Goal: Information Seeking & Learning: Check status

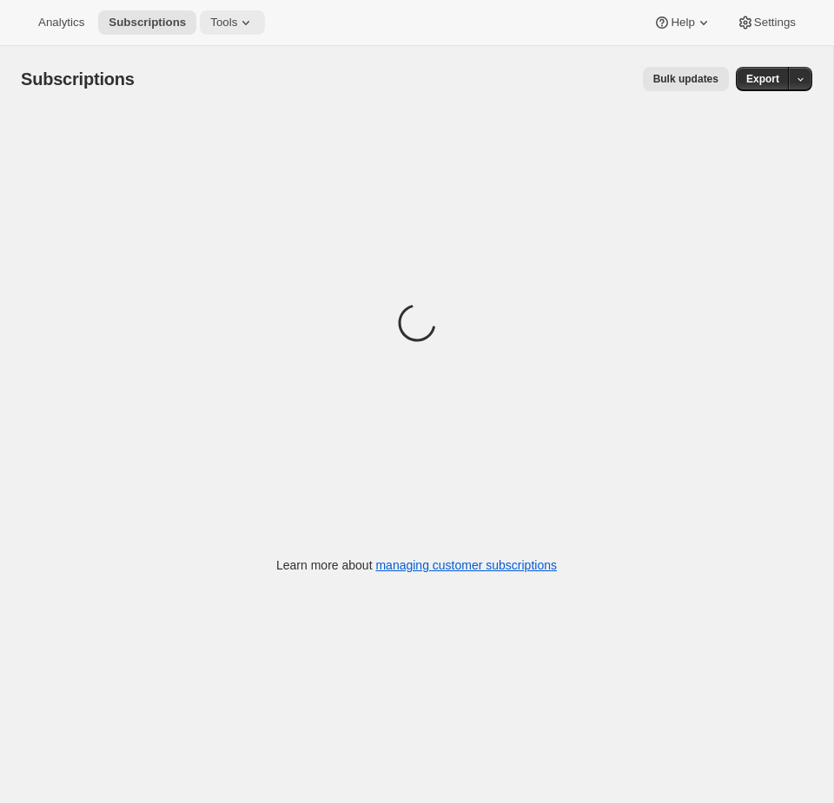
click at [225, 28] on span "Tools" at bounding box center [223, 23] width 27 height 14
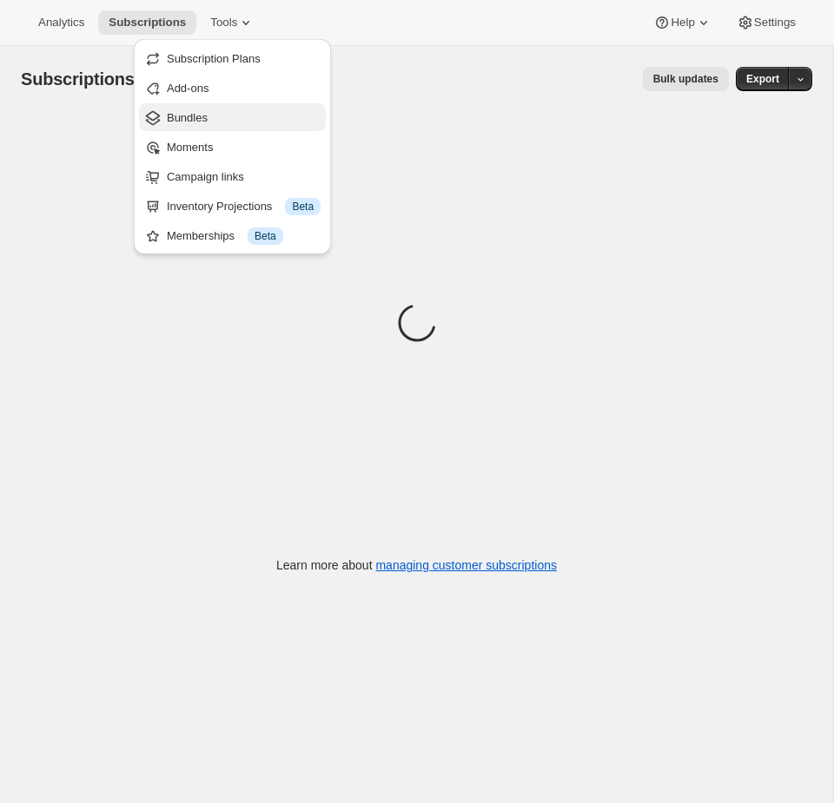
click at [227, 125] on span "Bundles" at bounding box center [244, 117] width 154 height 17
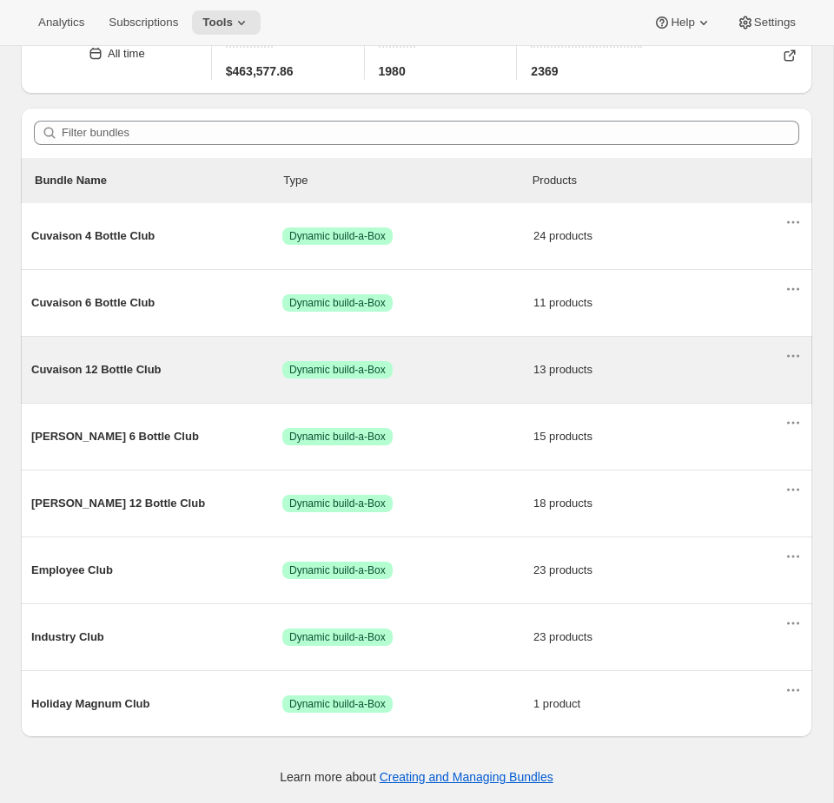
scroll to position [98, 0]
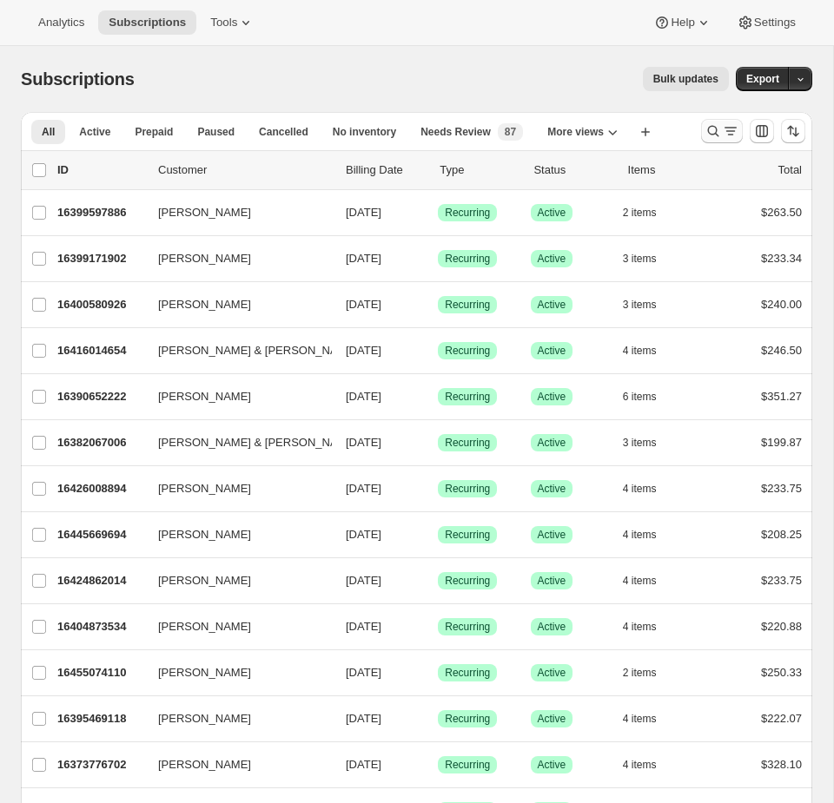
click at [710, 124] on icon "Search and filter results" at bounding box center [712, 130] width 17 height 17
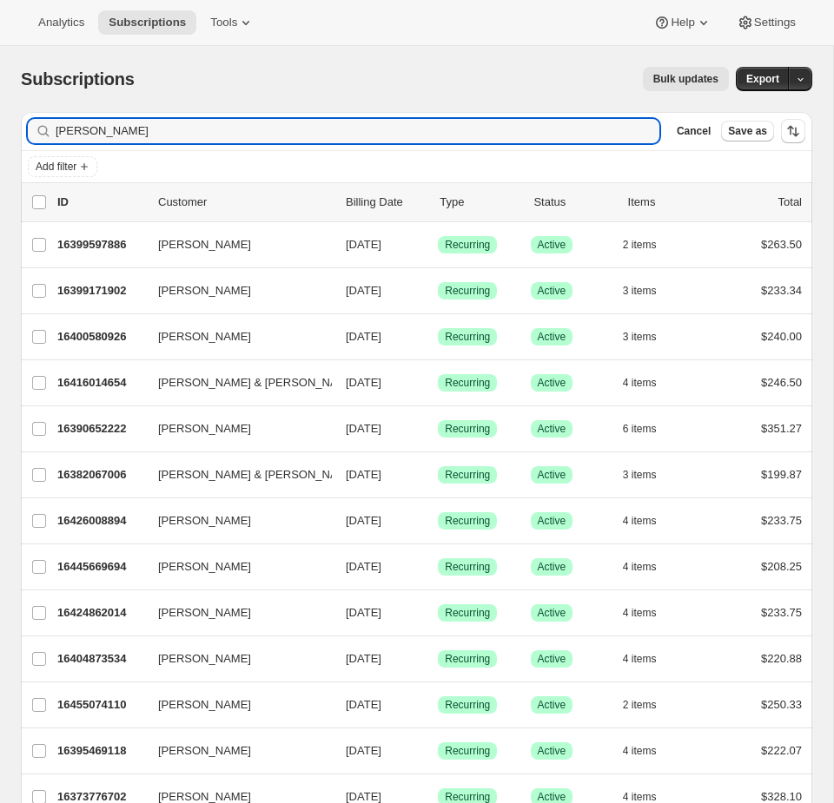
type input "[PERSON_NAME]"
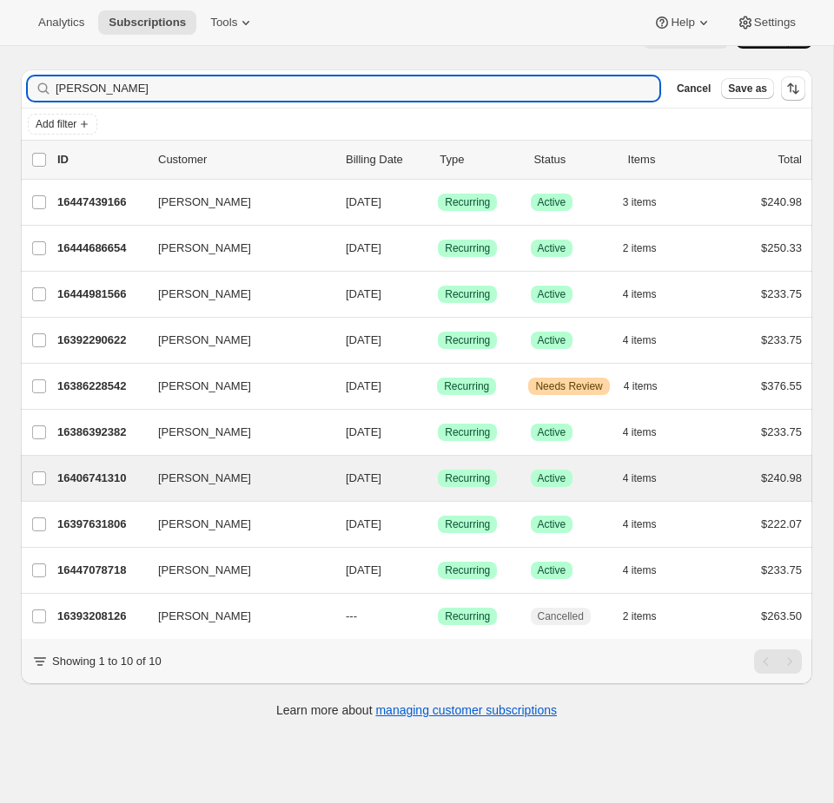
scroll to position [46, 0]
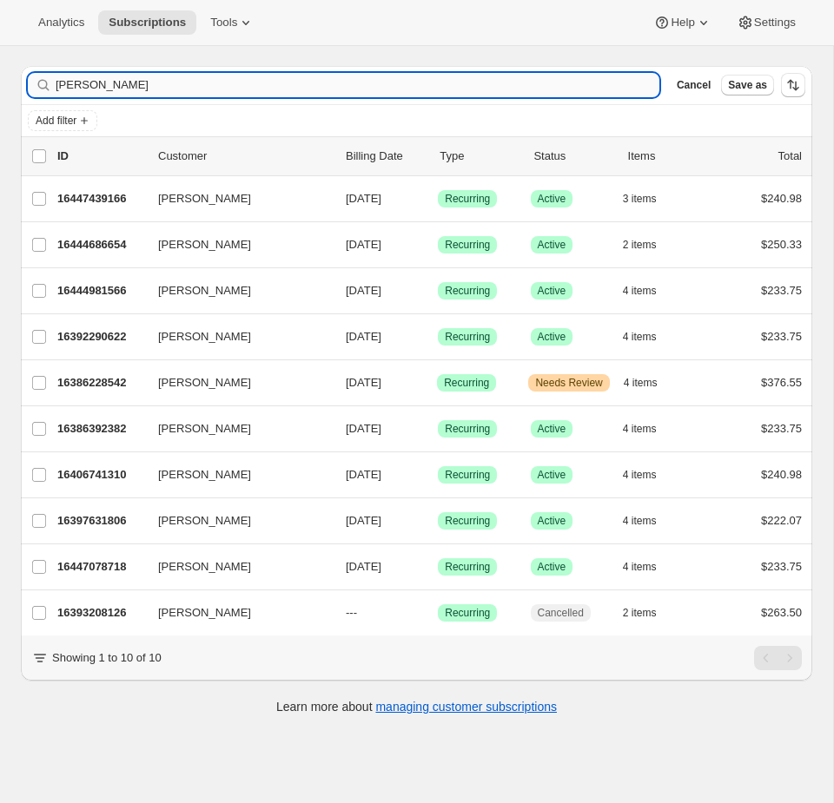
click at [168, 92] on input "[PERSON_NAME]" at bounding box center [357, 85] width 603 height 24
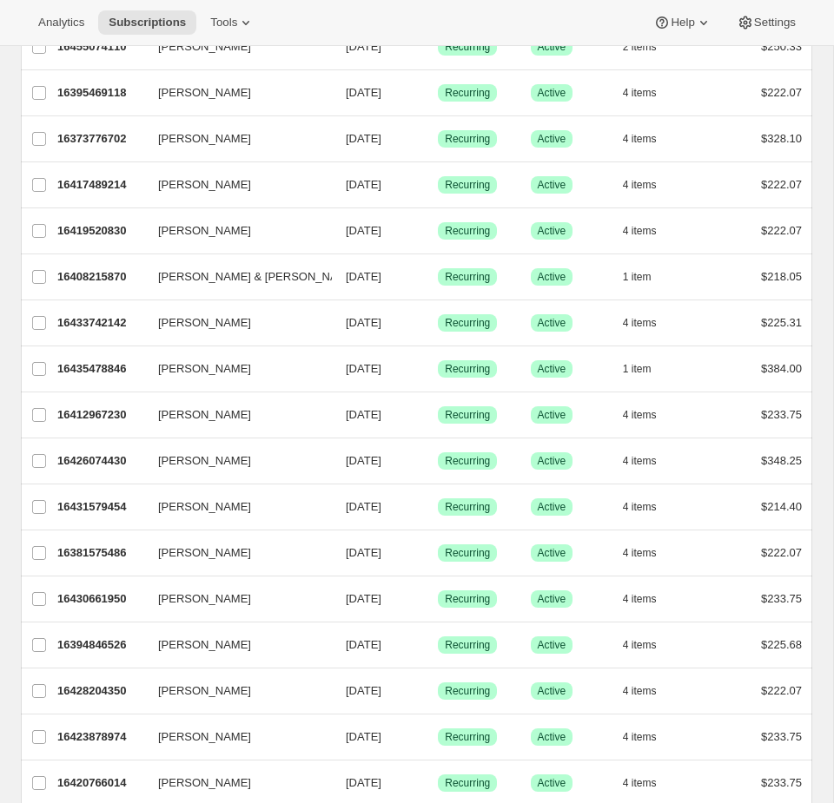
scroll to position [1816, 0]
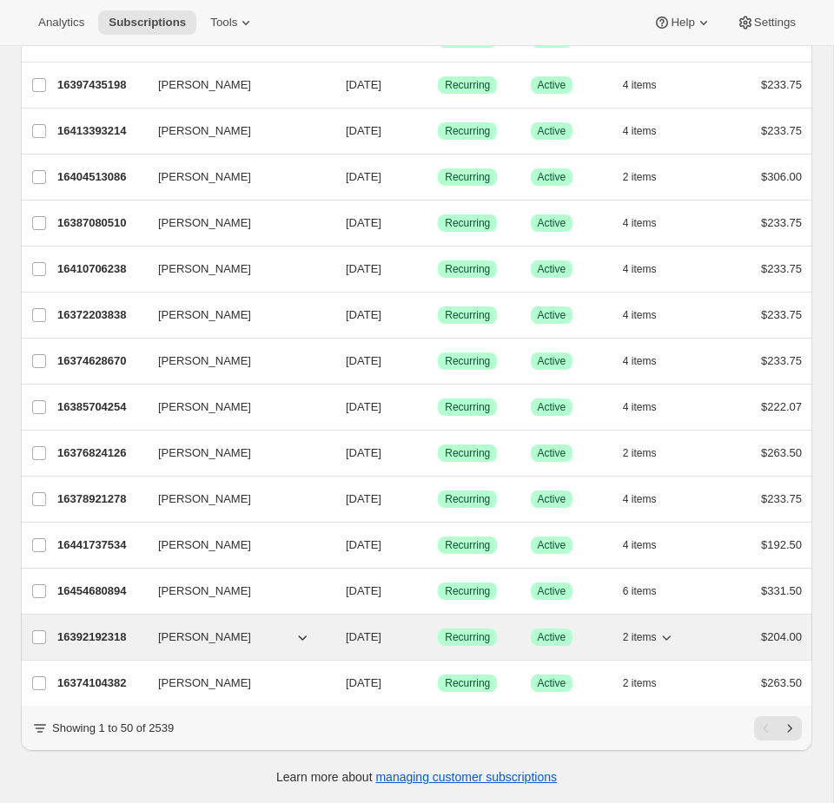
click at [531, 631] on p "Success Active" at bounding box center [570, 637] width 78 height 17
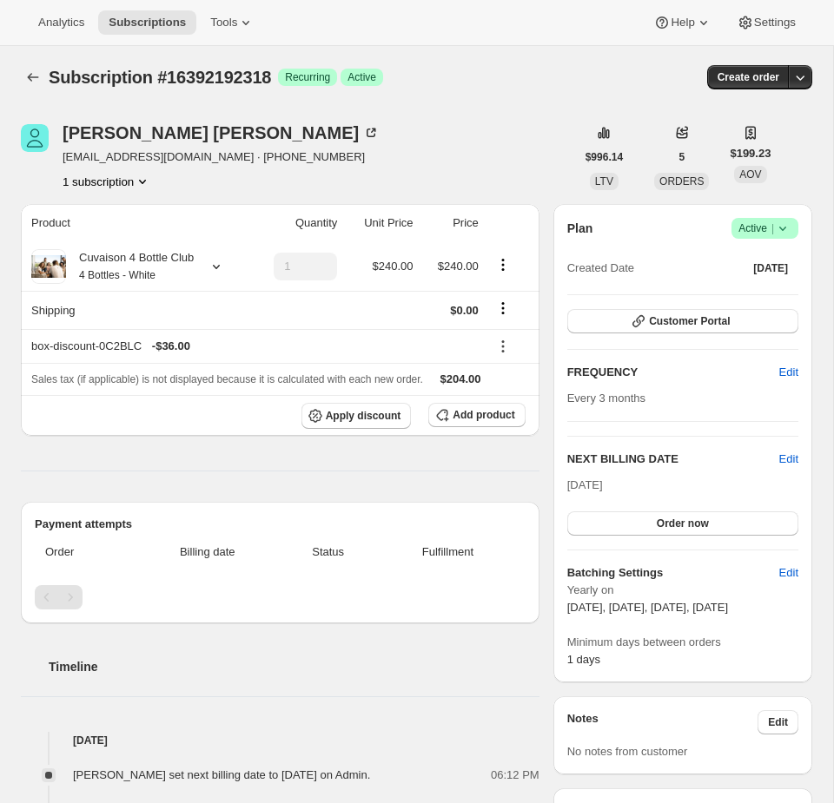
scroll to position [3, 0]
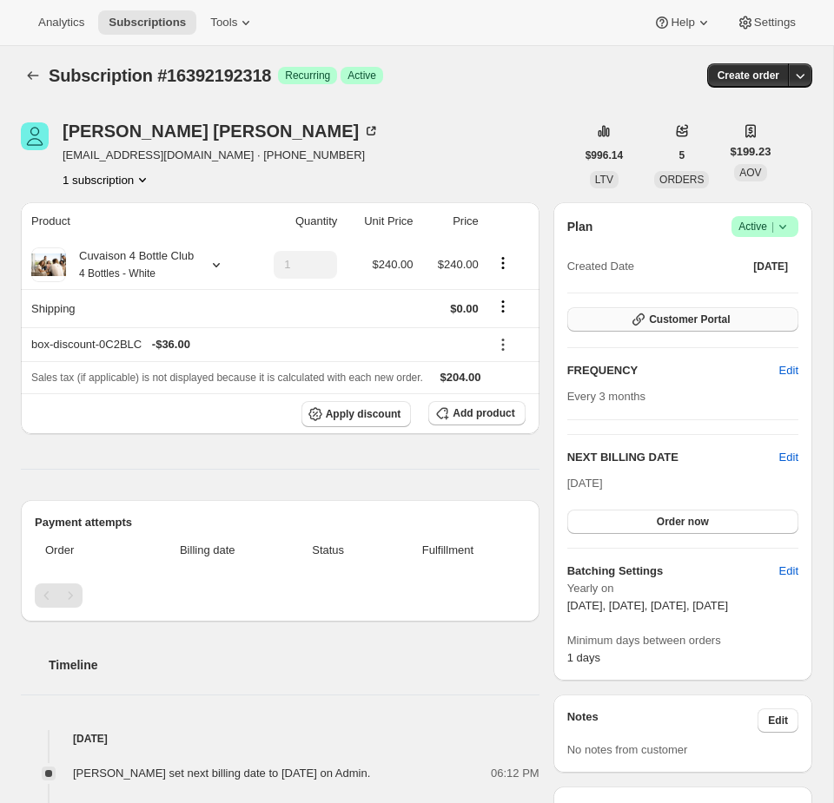
click at [669, 319] on span "Customer Portal" at bounding box center [689, 320] width 81 height 14
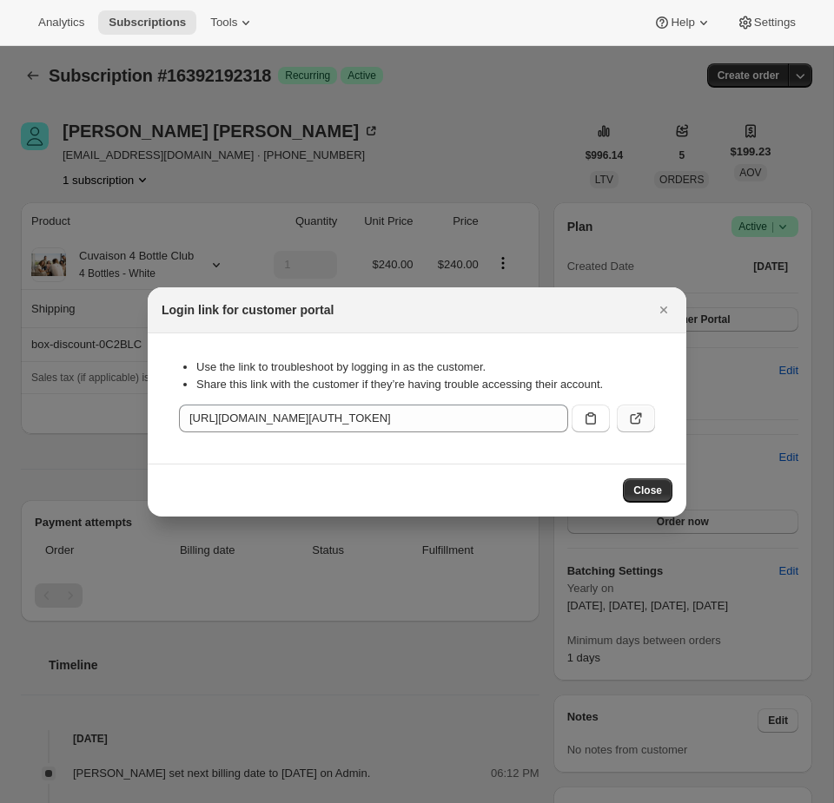
click at [647, 423] on button ":rks:" at bounding box center [635, 419] width 38 height 28
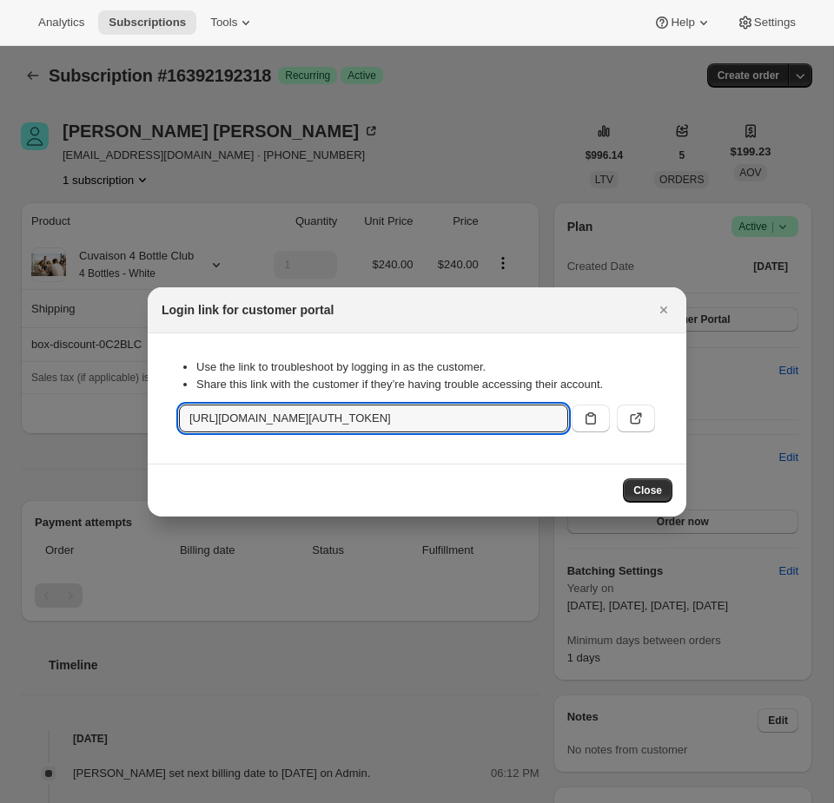
scroll to position [0, 2004]
drag, startPoint x: 292, startPoint y: 422, endPoint x: 1032, endPoint y: 431, distance: 740.7
click at [833, 431] on html "Analytics Subscriptions Tools Help Settings Skip to content Subscription #16392…" at bounding box center [417, 401] width 834 height 803
